Goal: Task Accomplishment & Management: Use online tool/utility

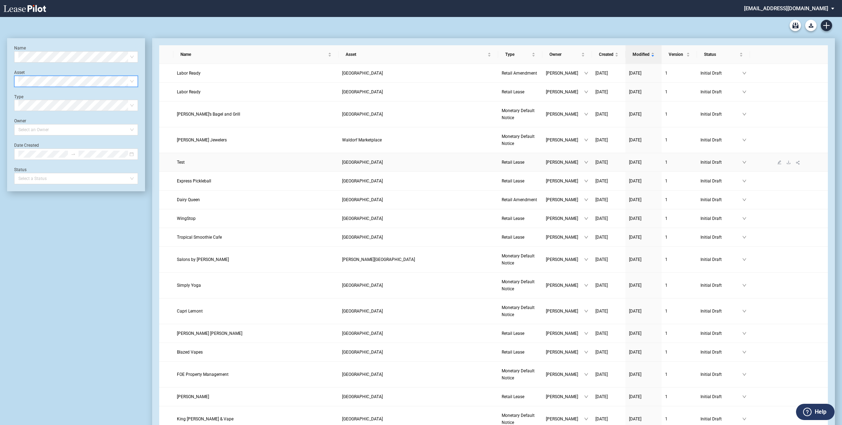
click at [353, 161] on span "[GEOGRAPHIC_DATA]" at bounding box center [362, 162] width 41 height 5
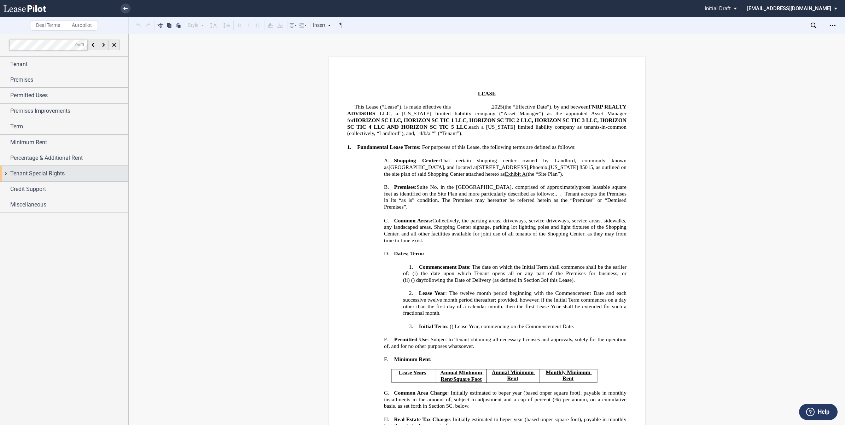
click at [4, 173] on div "Tenant Special Rights" at bounding box center [64, 173] width 128 height 15
click at [11, 186] on div "Exclusive Use" at bounding box center [13, 187] width 7 height 7
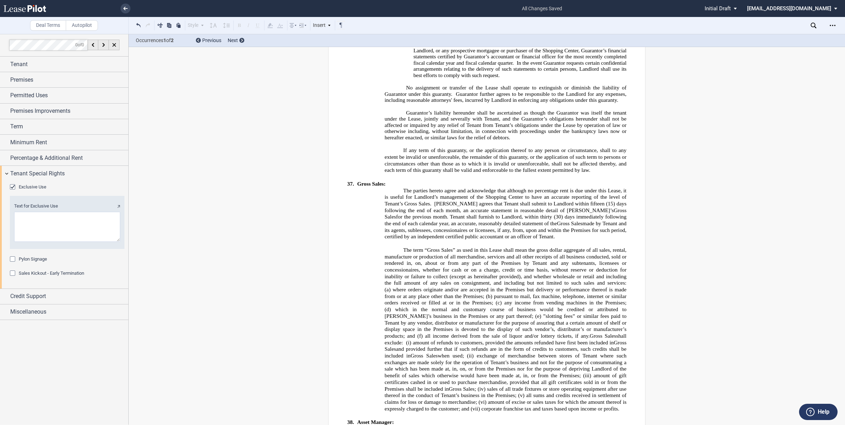
scroll to position [6382, 0]
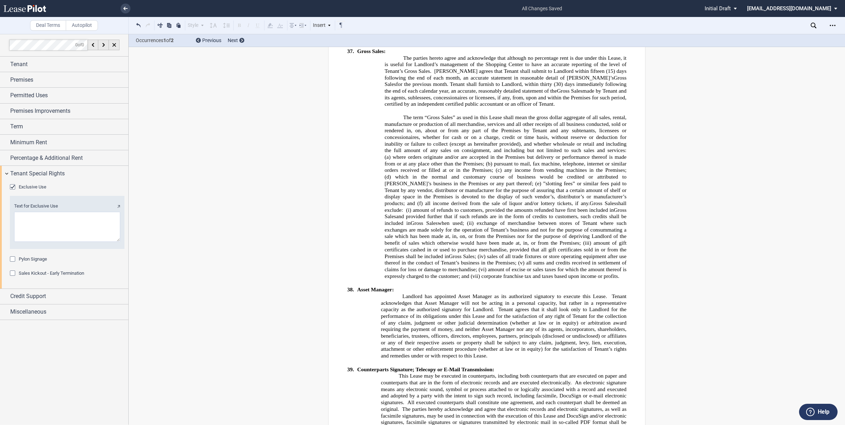
click at [11, 258] on div "Pylon Signage" at bounding box center [13, 259] width 7 height 7
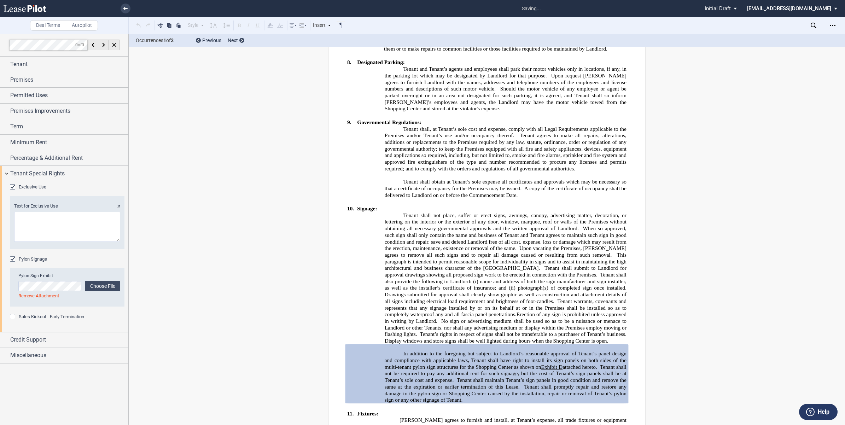
scroll to position [2563, 0]
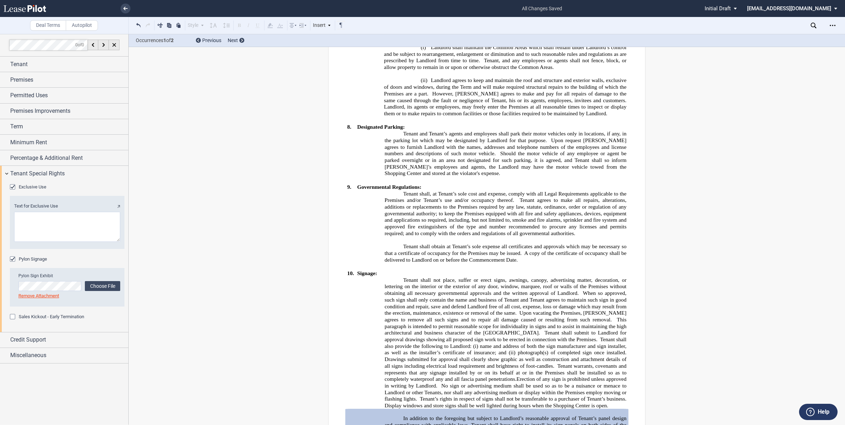
click at [12, 259] on div "Pylon Signage" at bounding box center [13, 259] width 7 height 7
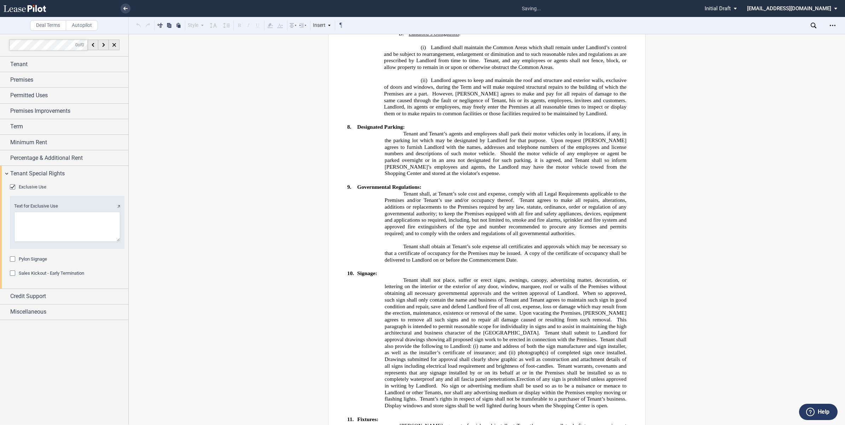
click at [27, 222] on textarea "Text for Exclusive Use" at bounding box center [67, 227] width 106 height 30
click at [29, 219] on textarea "Text for Exclusive Use" at bounding box center [67, 227] width 106 height 30
paste textarea "automobile quick lube, oil change, or business providing other automotive preve…"
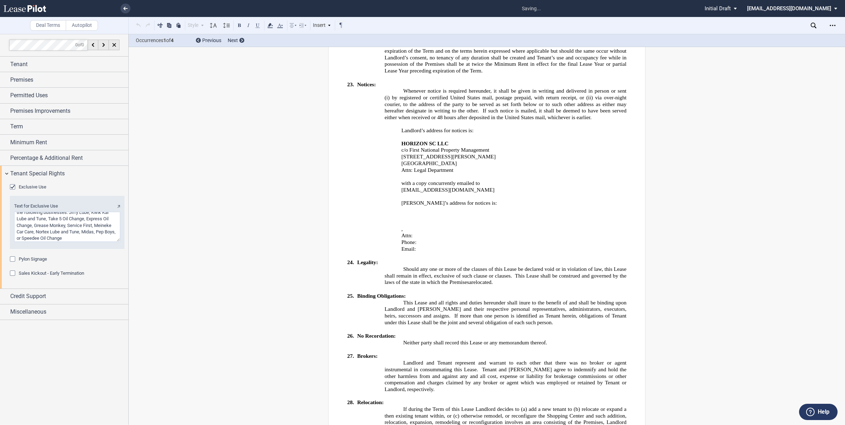
scroll to position [6352, 0]
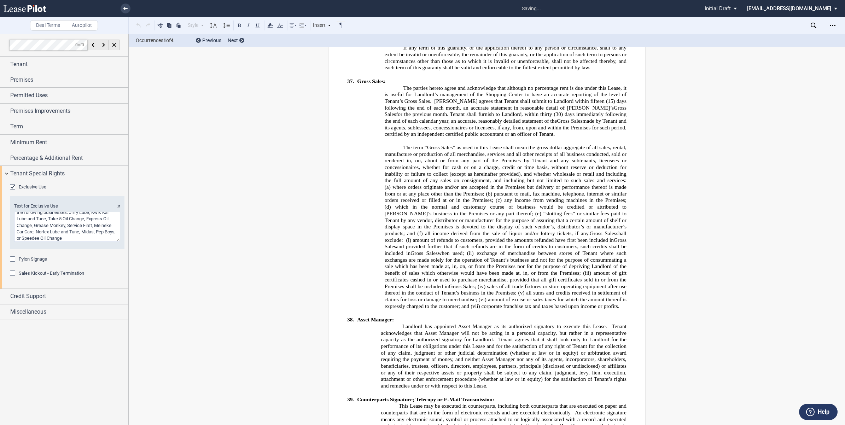
type textarea "automobile quick lube, oil change, or business providing other automotive preve…"
click at [56, 160] on span "Percentage & Additional Rent" at bounding box center [46, 158] width 72 height 8
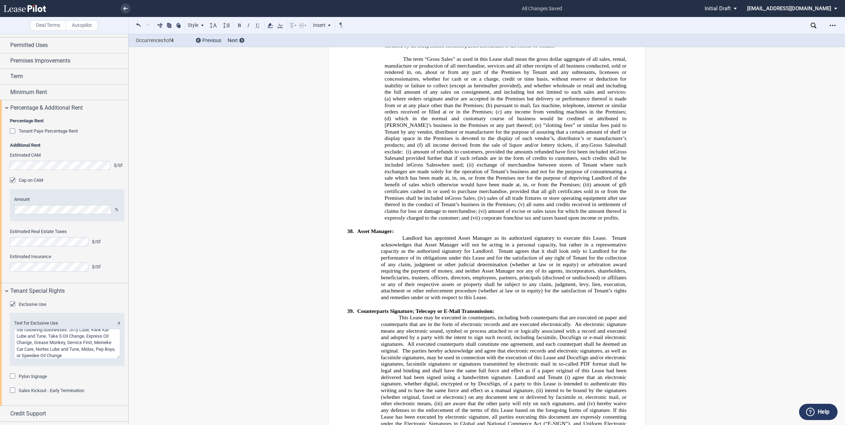
scroll to position [64, 0]
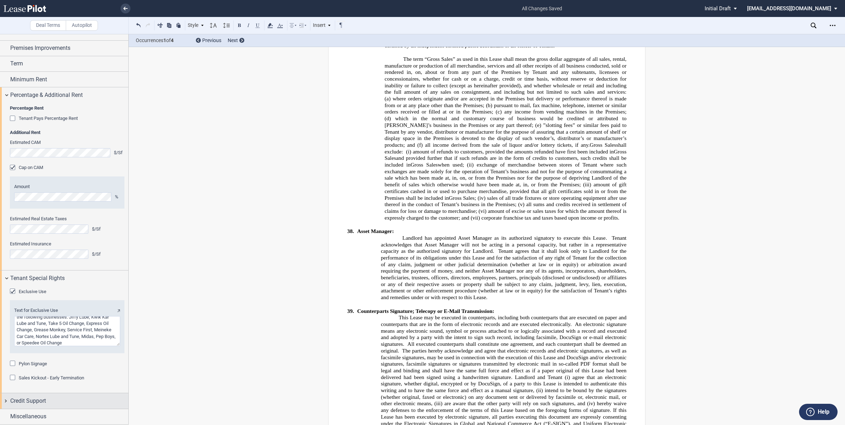
click at [32, 400] on span "Credit Support" at bounding box center [28, 401] width 36 height 8
click at [13, 414] on div "Guarantor" at bounding box center [13, 414] width 7 height 7
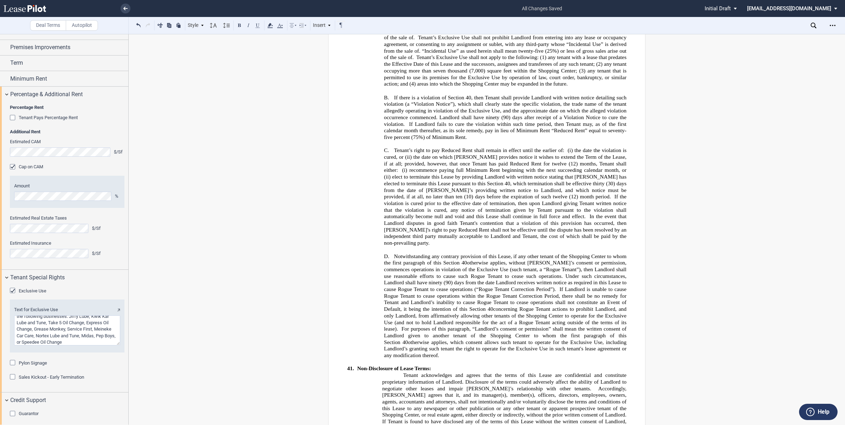
scroll to position [5941, 0]
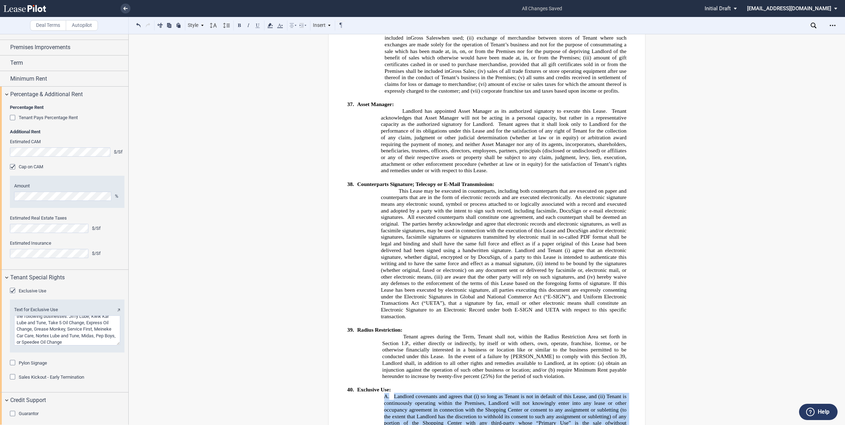
scroll to position [6151, 0]
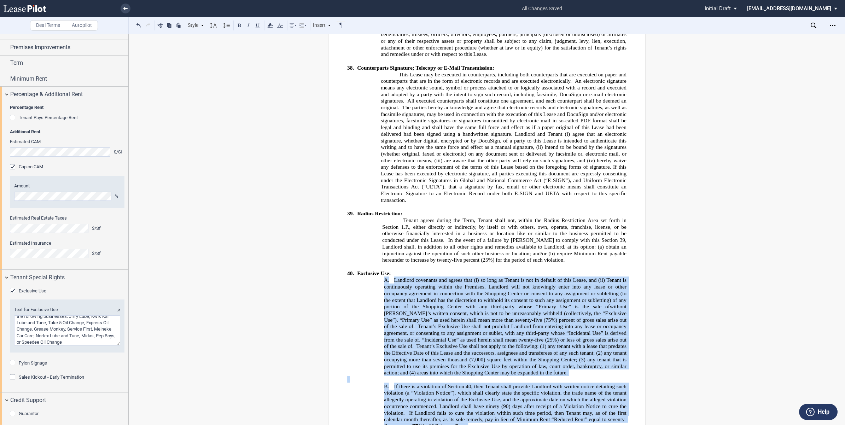
drag, startPoint x: 379, startPoint y: 82, endPoint x: 621, endPoint y: 293, distance: 321.3
copy div "A. Landlord covenants and agrees that (i) so long as Tenant is not in default o…"
